Goal: Task Accomplishment & Management: Manage account settings

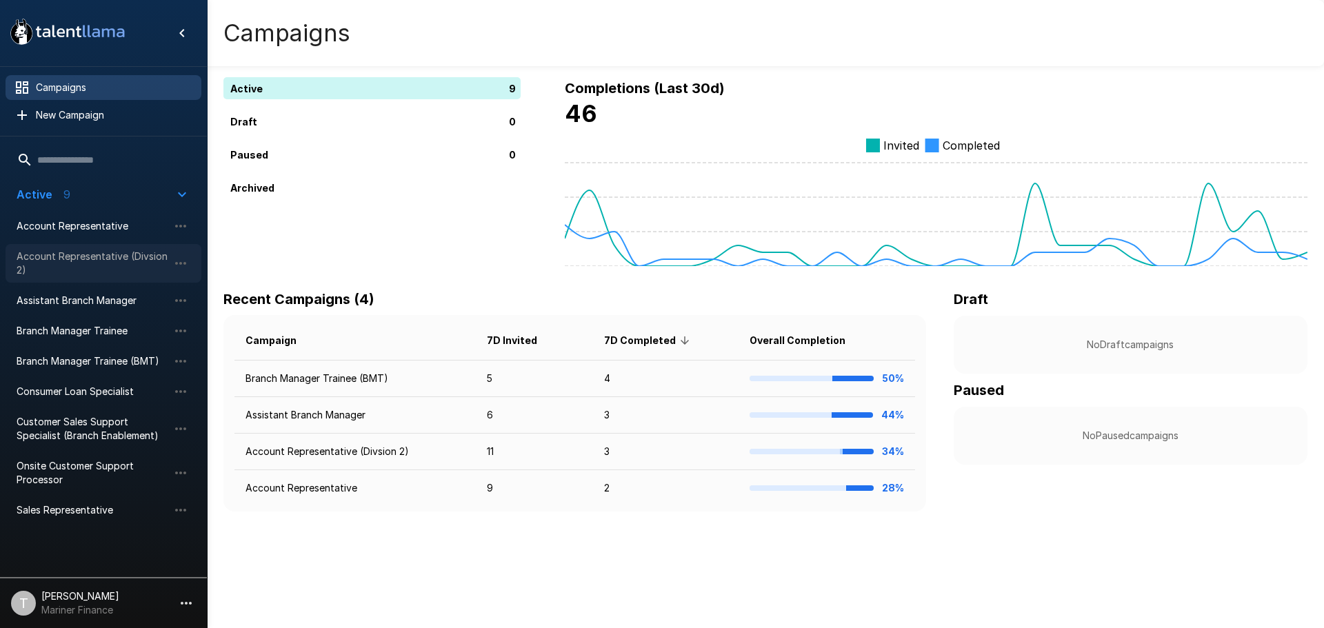
click at [118, 265] on span "Account Representative (Divsion 2)" at bounding box center [93, 264] width 152 height 28
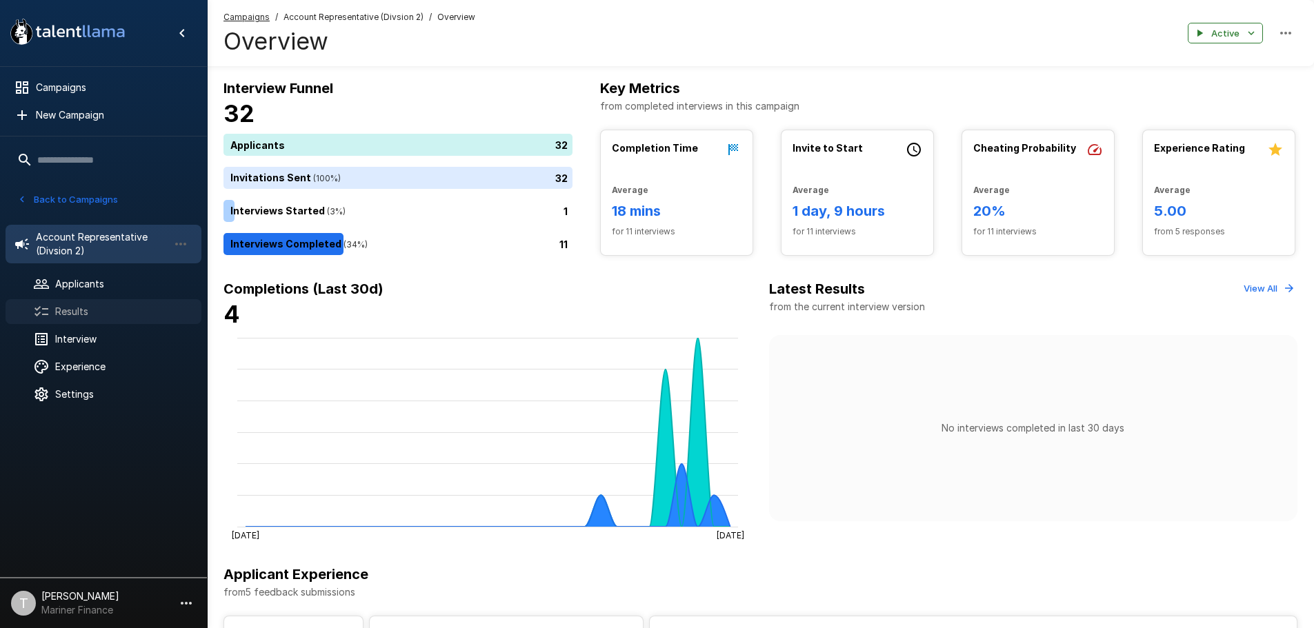
click at [78, 310] on span "Results" at bounding box center [122, 312] width 135 height 14
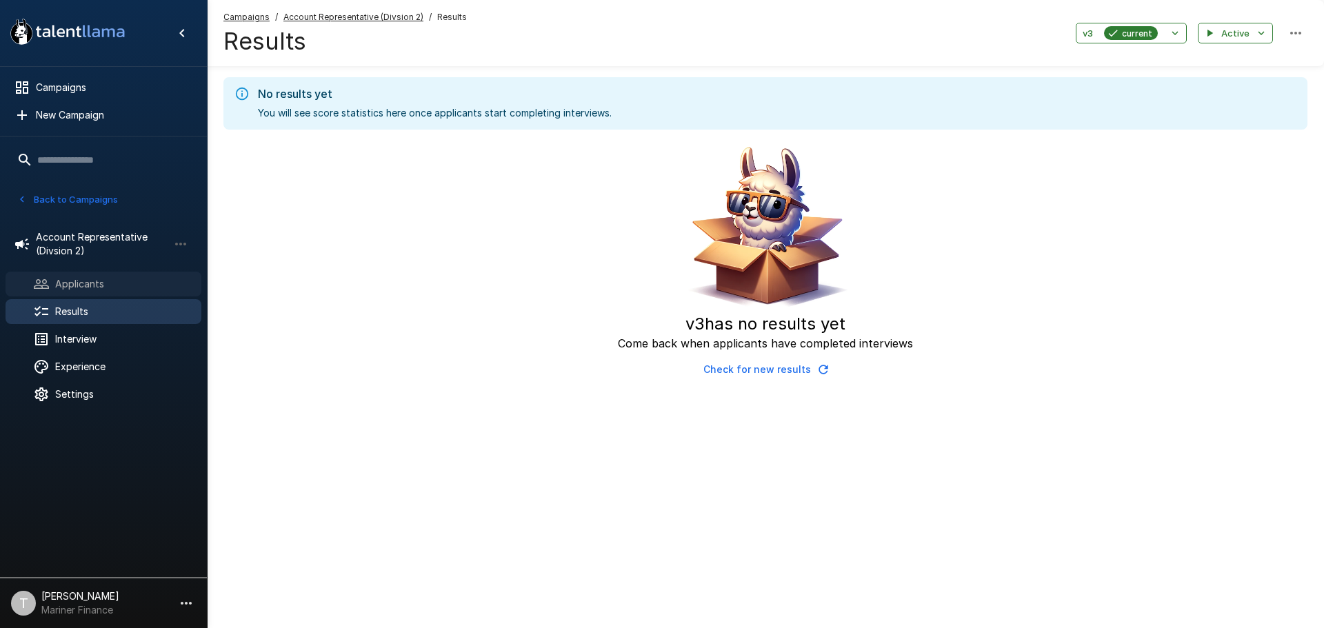
click at [75, 285] on span "Applicants" at bounding box center [122, 284] width 135 height 14
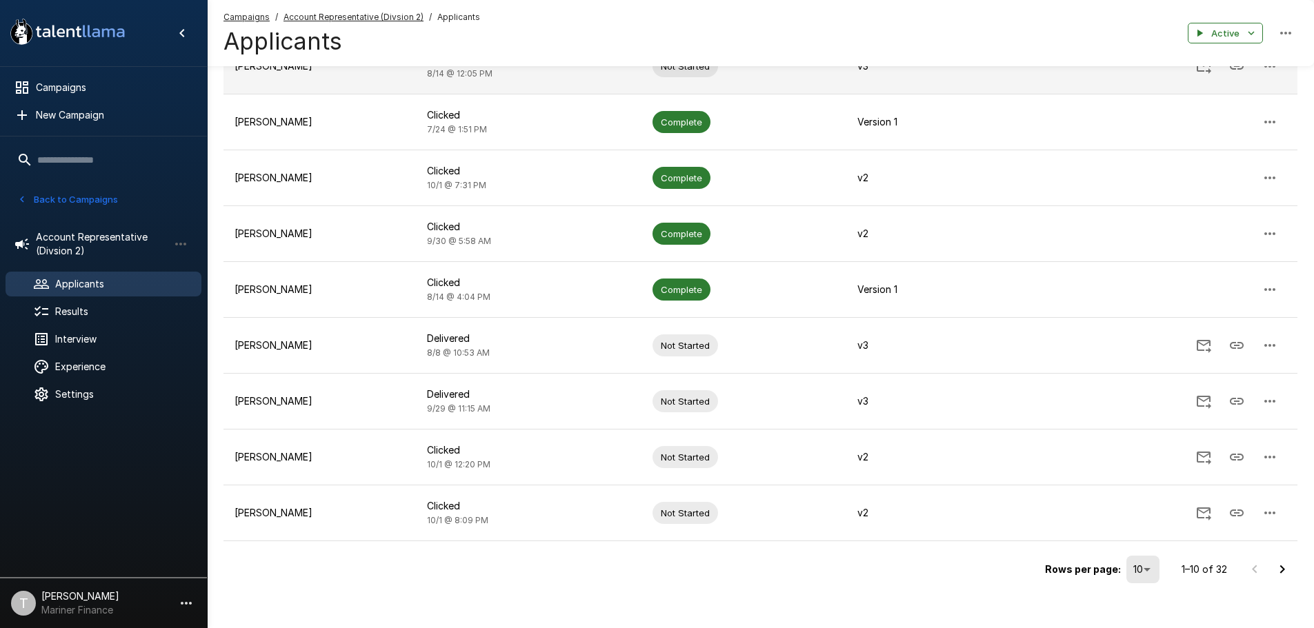
scroll to position [249, 0]
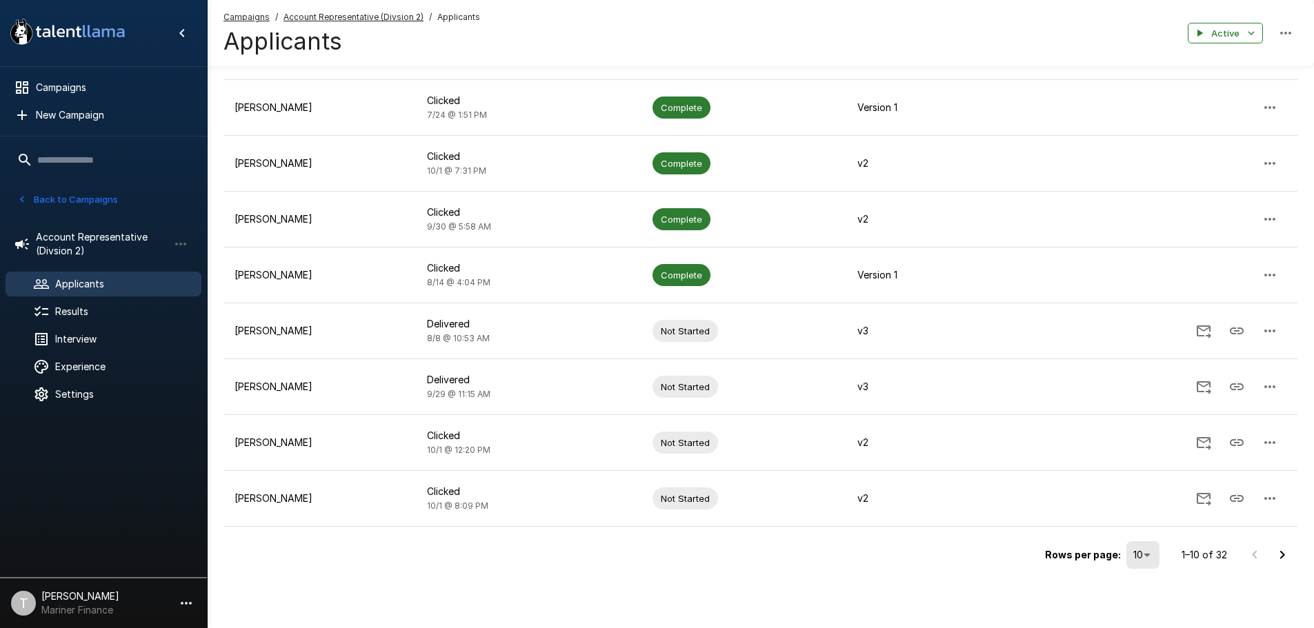
click at [1280, 555] on icon "Go to next page" at bounding box center [1282, 555] width 17 height 17
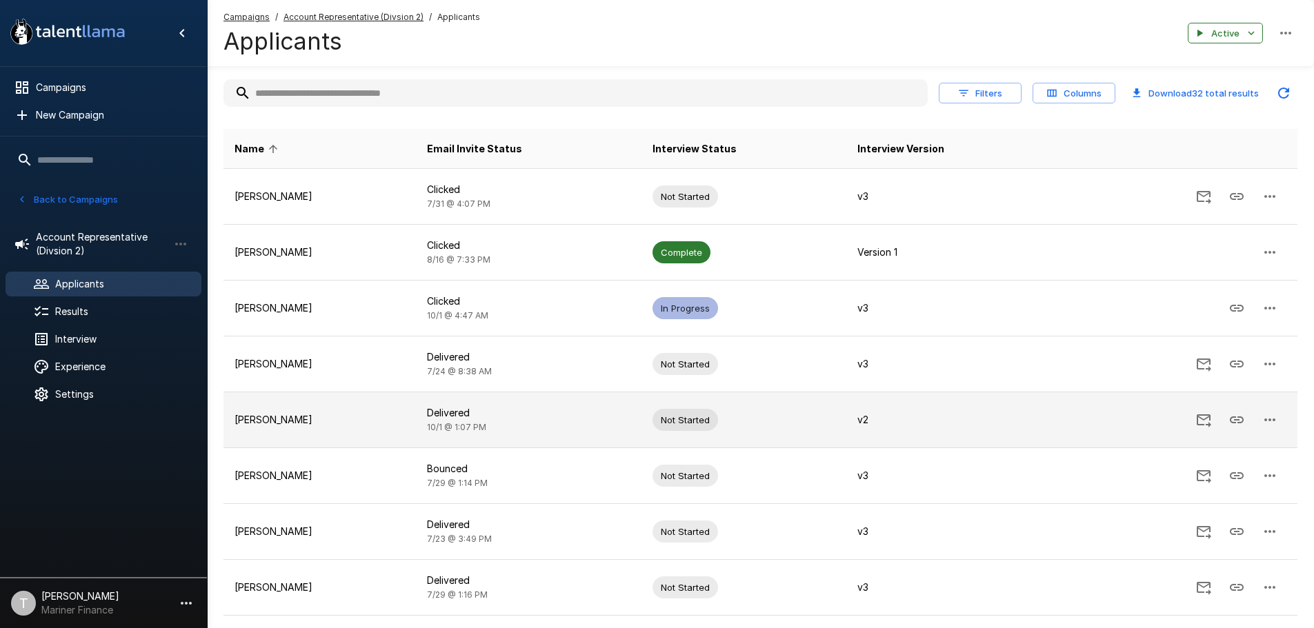
scroll to position [69, 0]
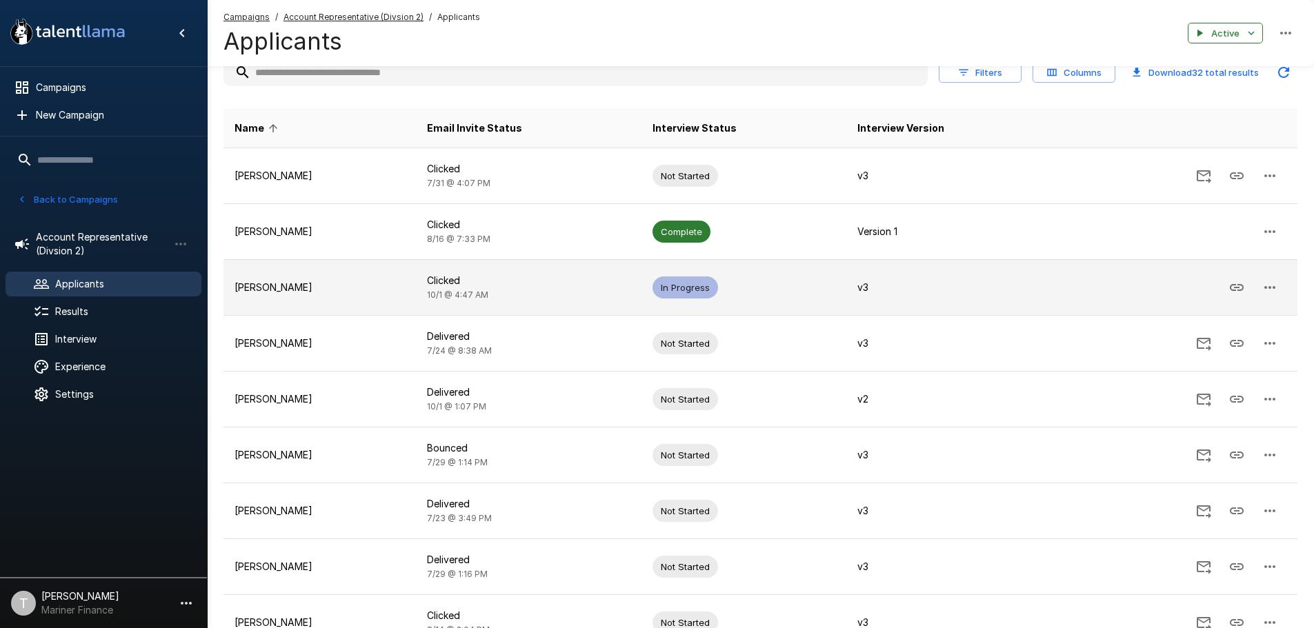
click at [266, 285] on p "[PERSON_NAME]" at bounding box center [320, 288] width 170 height 14
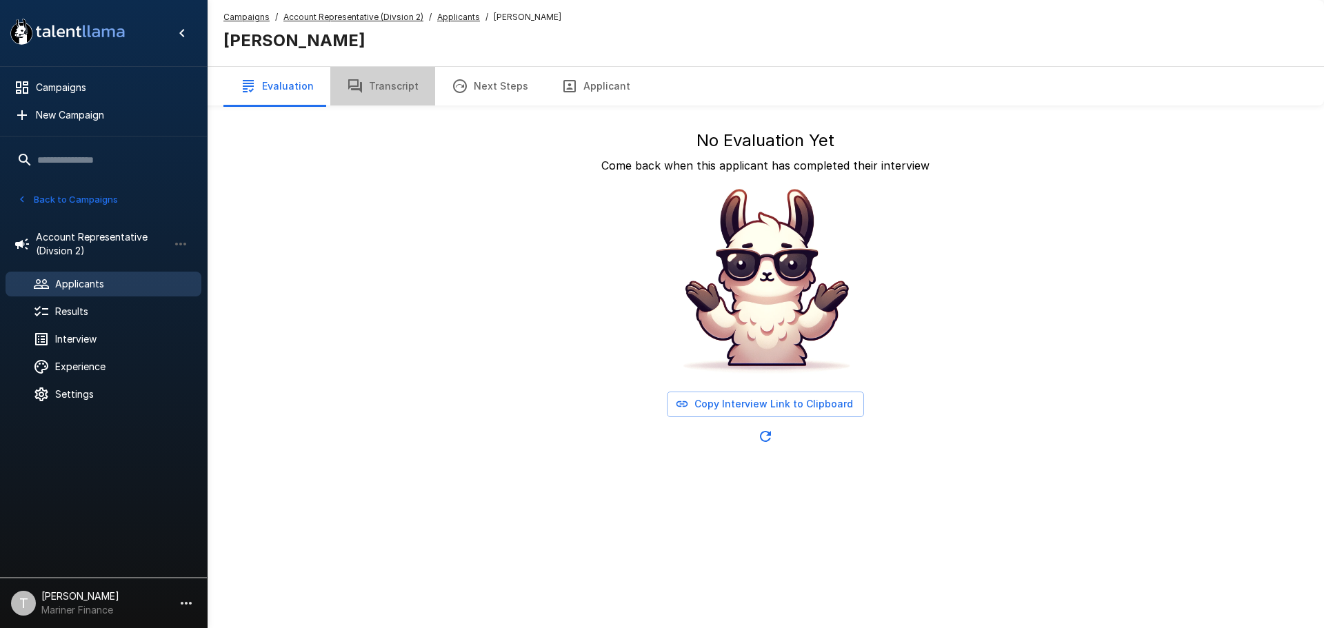
click at [387, 83] on button "Transcript" at bounding box center [382, 86] width 105 height 39
